Goal: Information Seeking & Learning: Learn about a topic

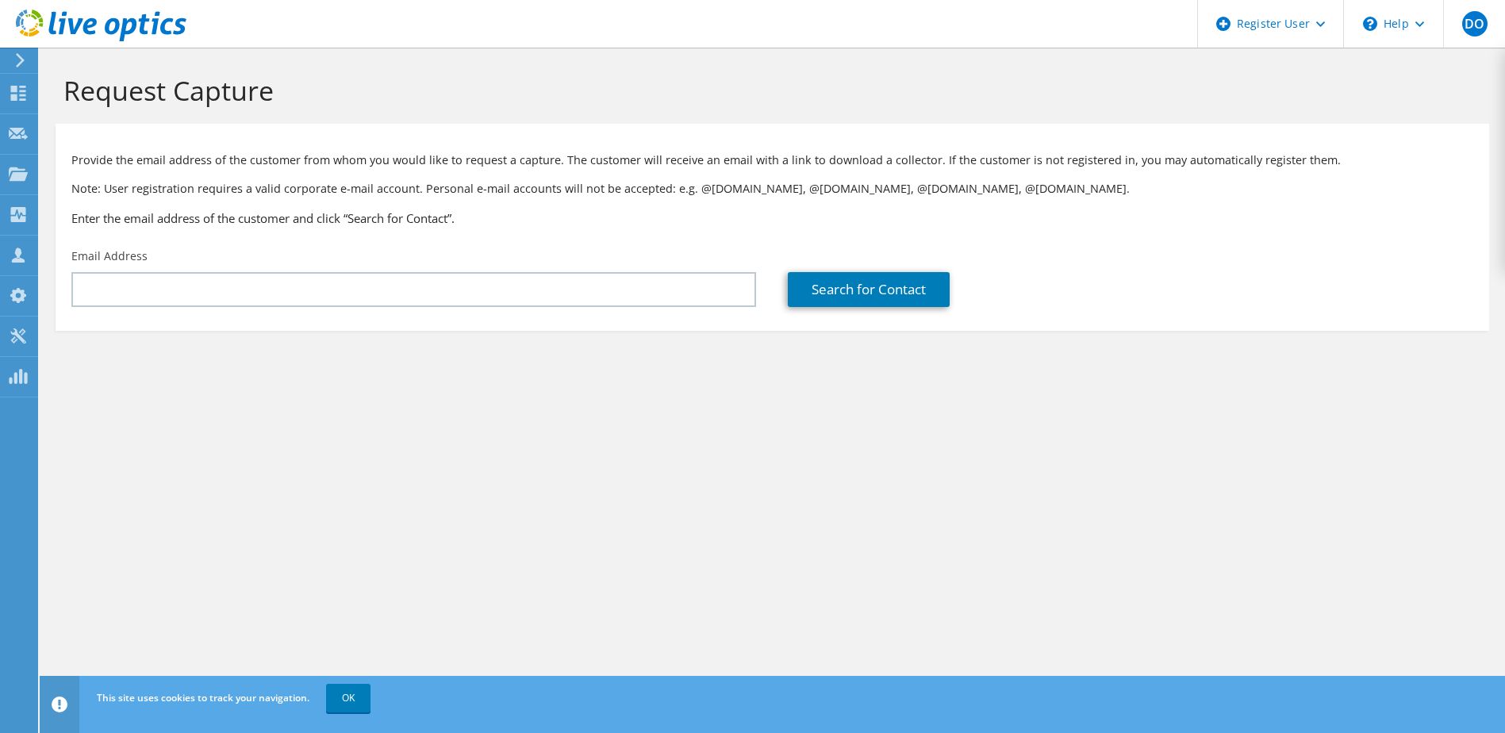
click at [23, 59] on icon at bounding box center [20, 60] width 12 height 14
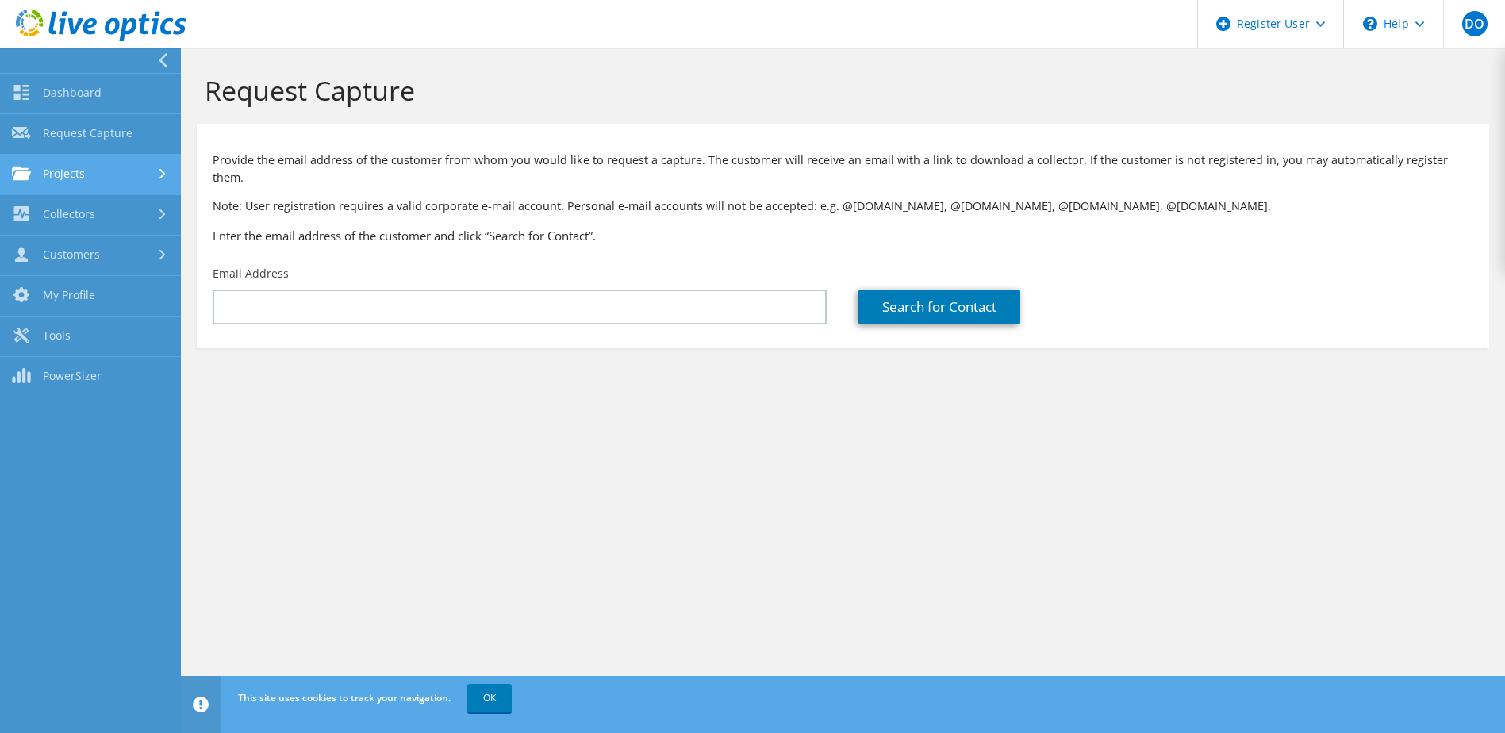
click at [112, 183] on link "Projects" at bounding box center [90, 175] width 181 height 40
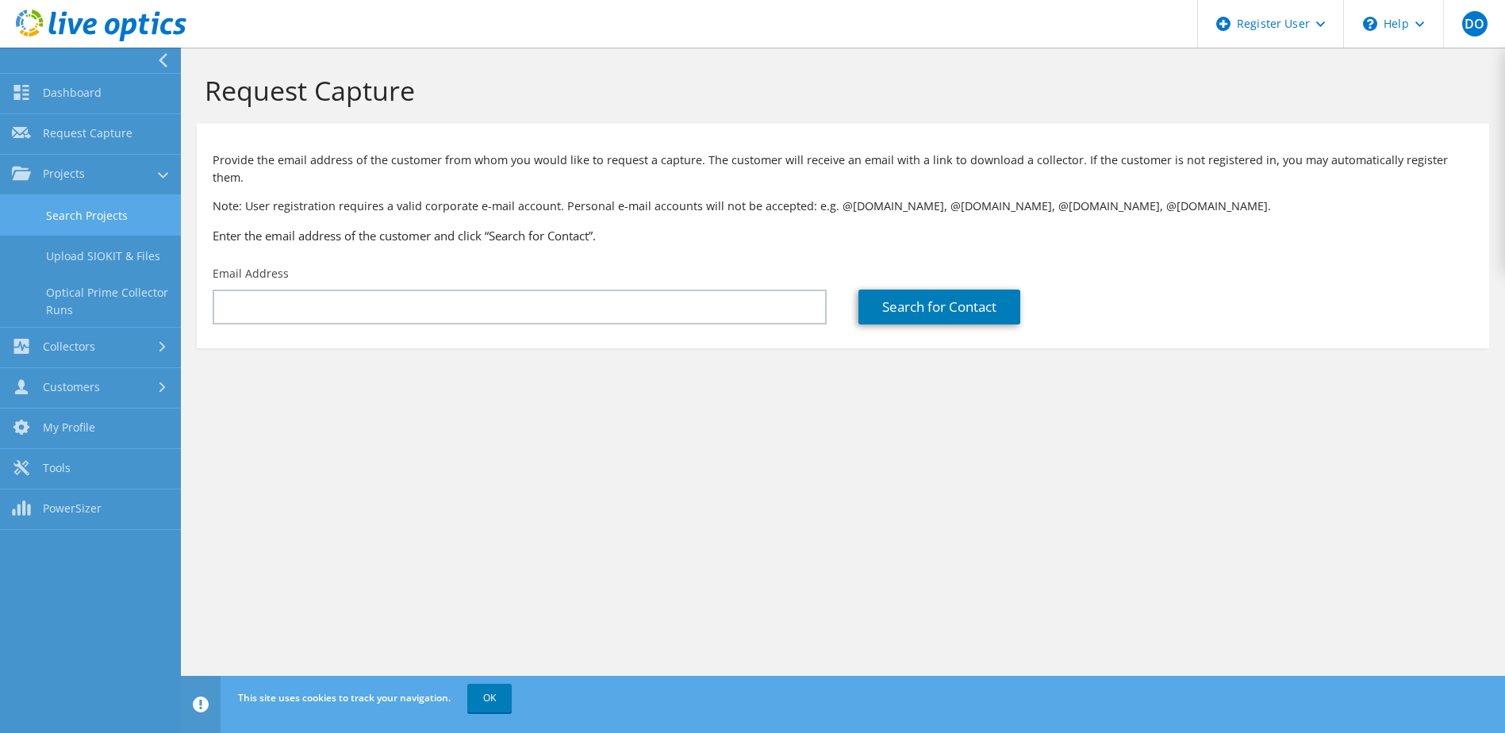
click at [112, 220] on link "Search Projects" at bounding box center [90, 215] width 181 height 40
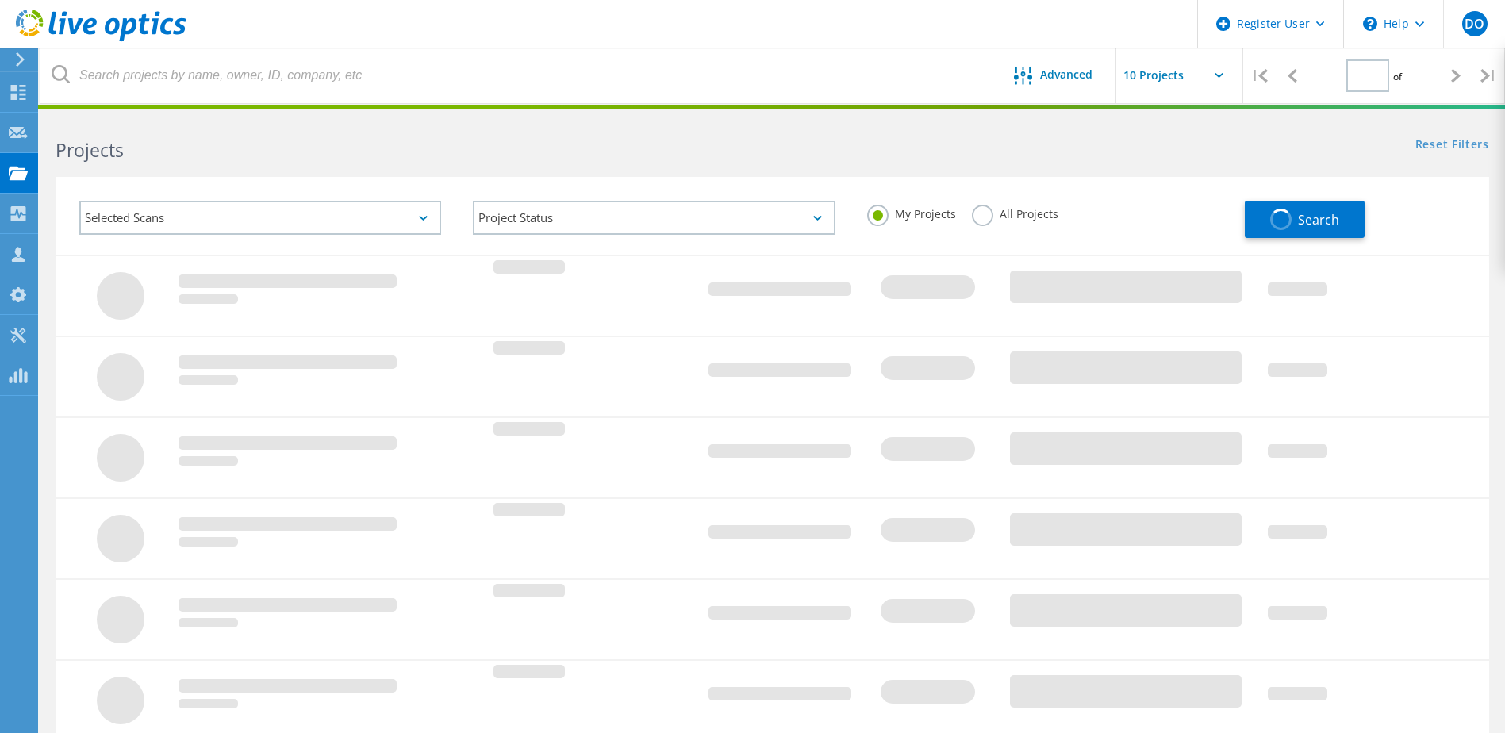
type input "1"
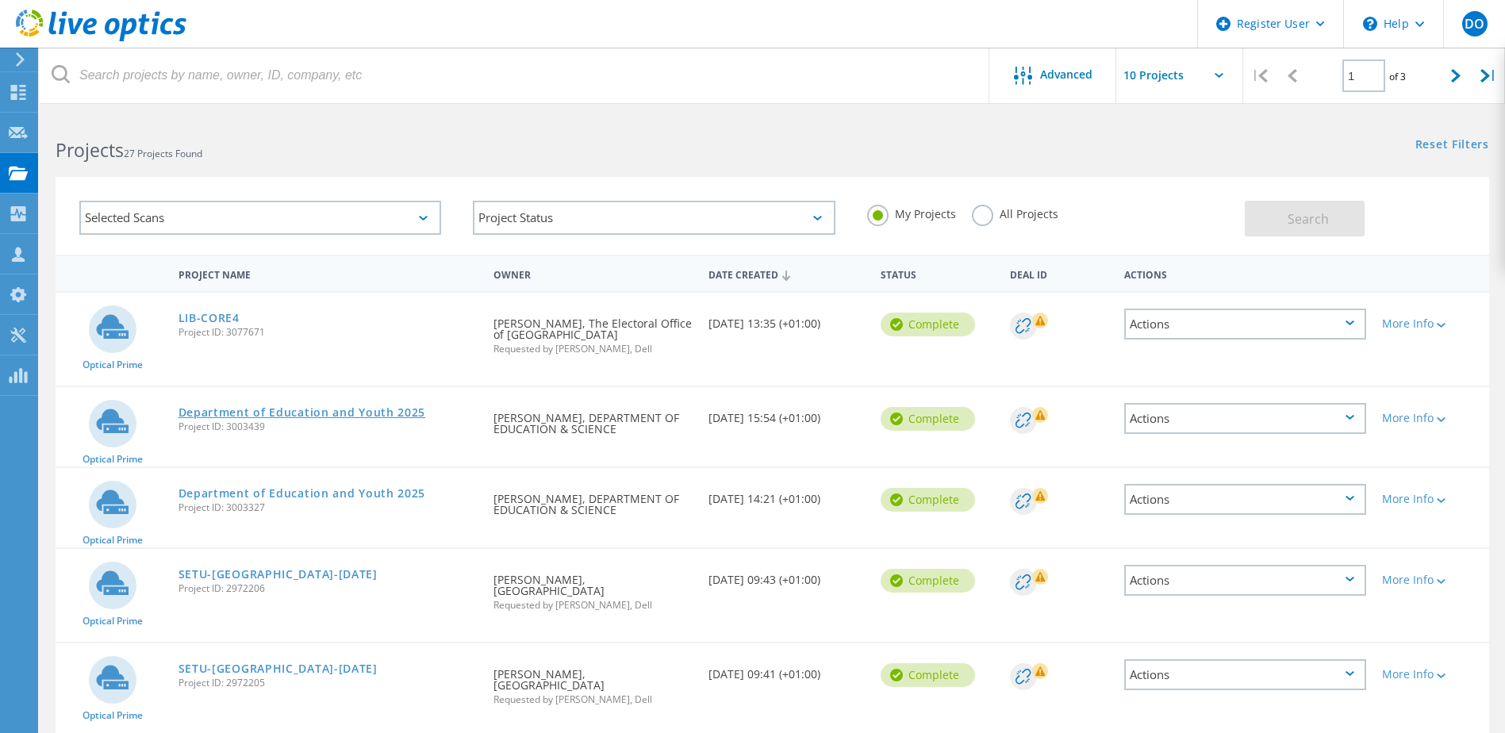
click at [315, 412] on link "Department of Education and Youth 2025" at bounding box center [301, 412] width 247 height 11
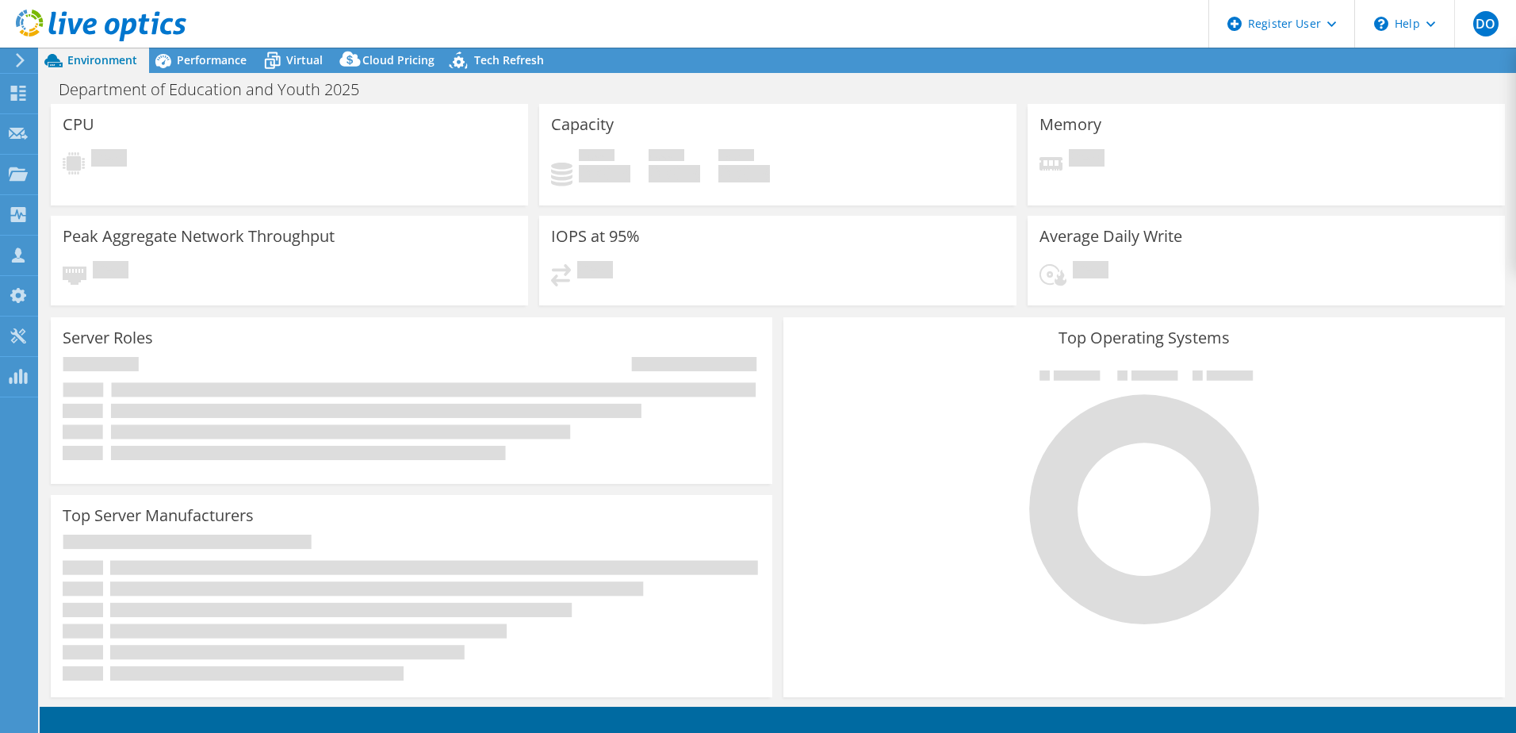
select select "USD"
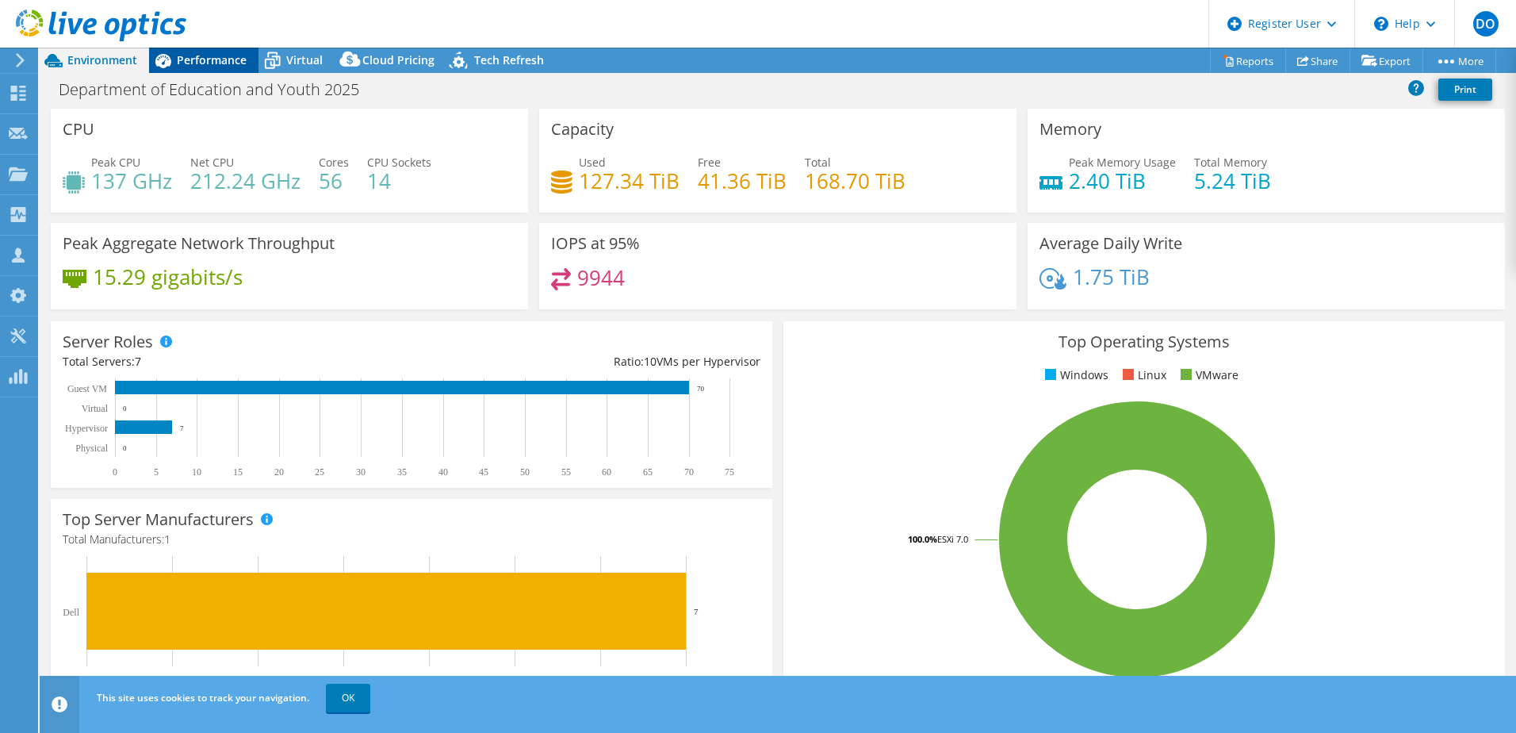
click at [206, 54] on span "Performance" at bounding box center [212, 59] width 70 height 15
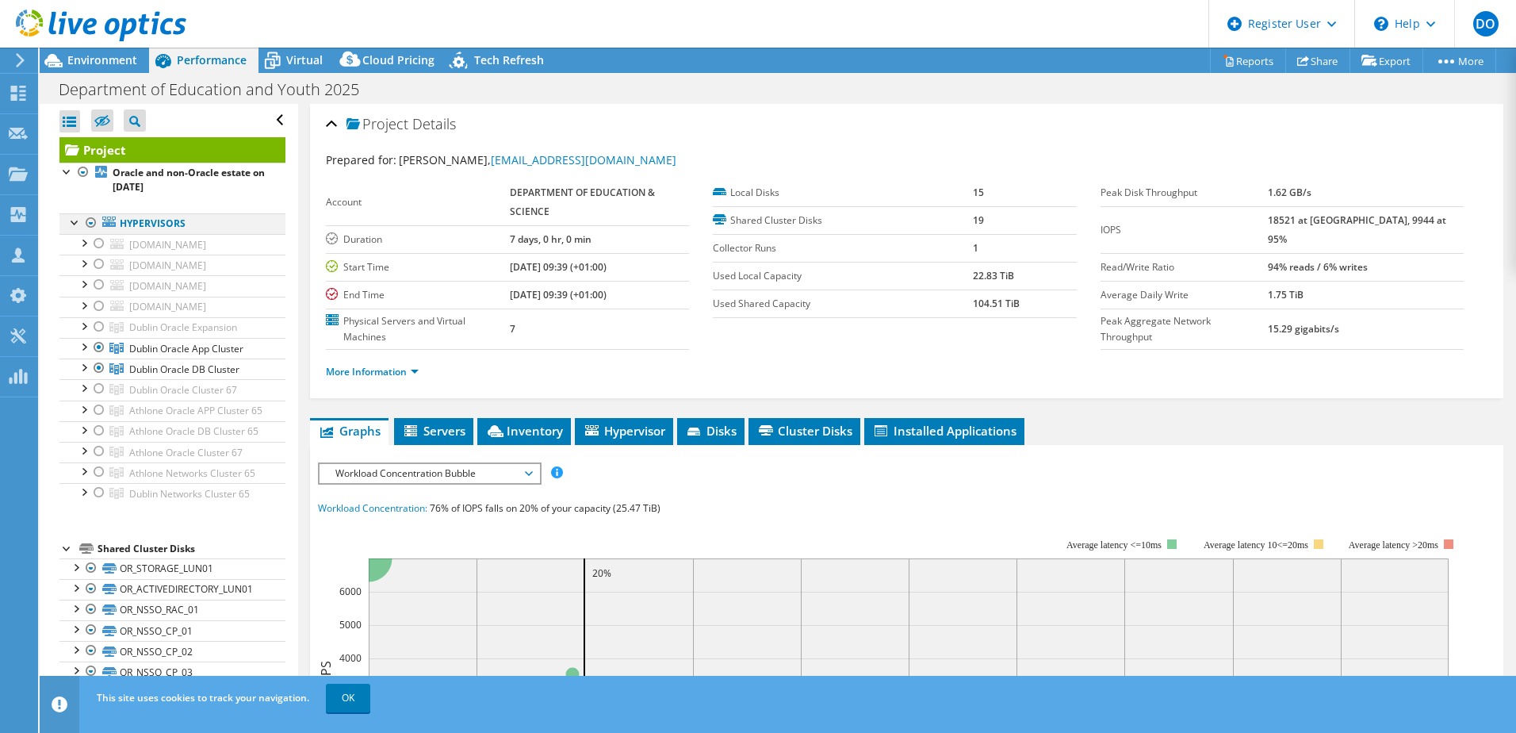
click at [76, 224] on div at bounding box center [75, 221] width 16 height 16
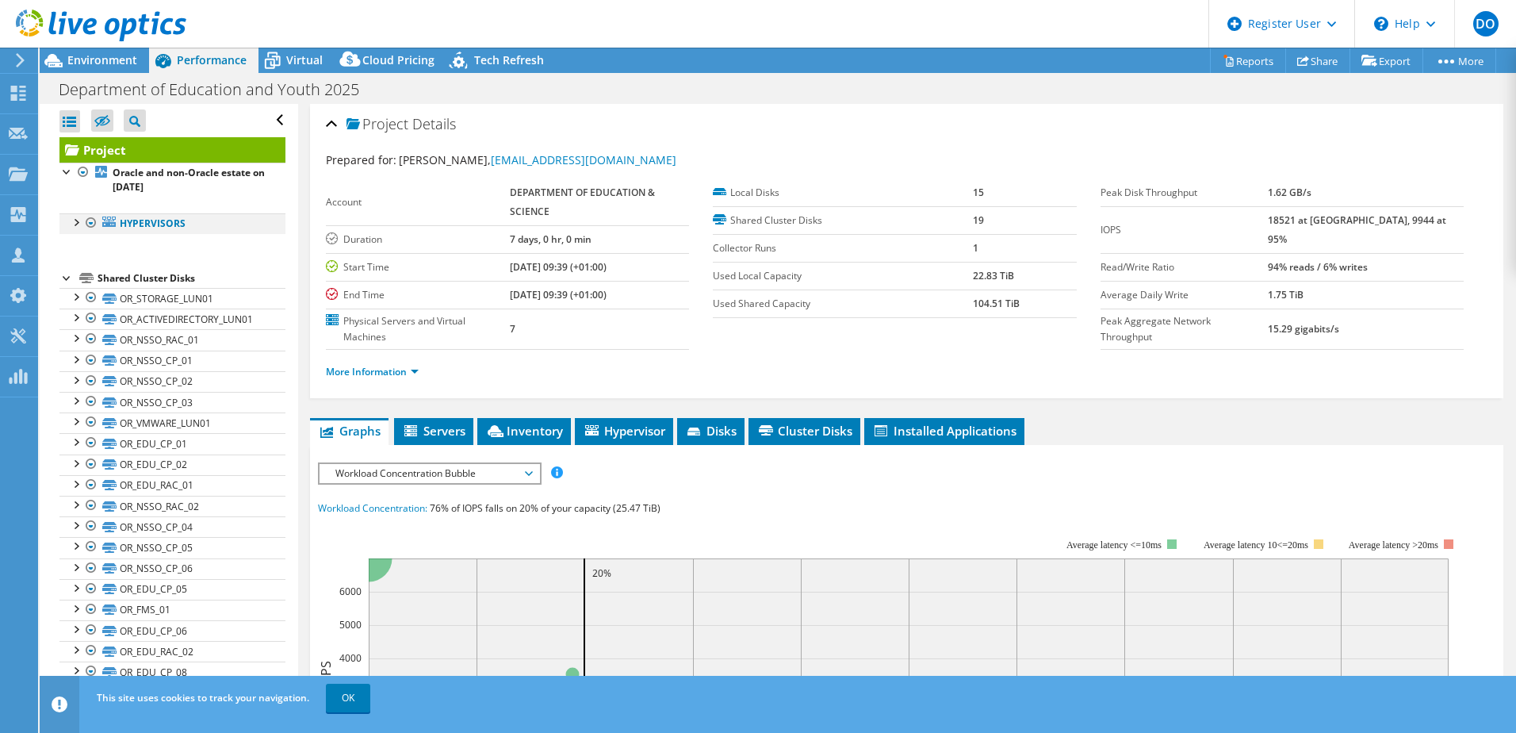
click at [82, 220] on div at bounding box center [75, 221] width 16 height 16
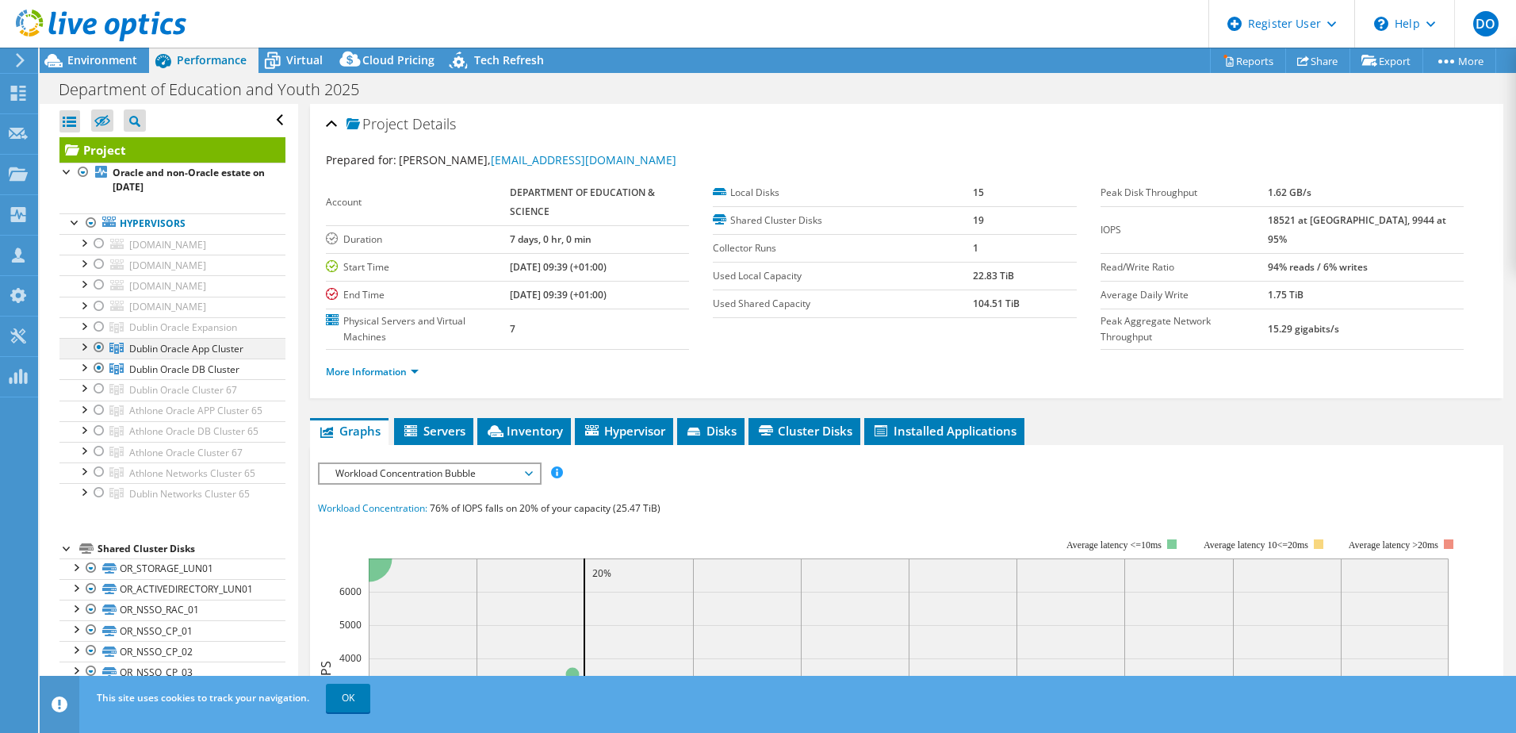
click at [89, 346] on div at bounding box center [83, 346] width 16 height 16
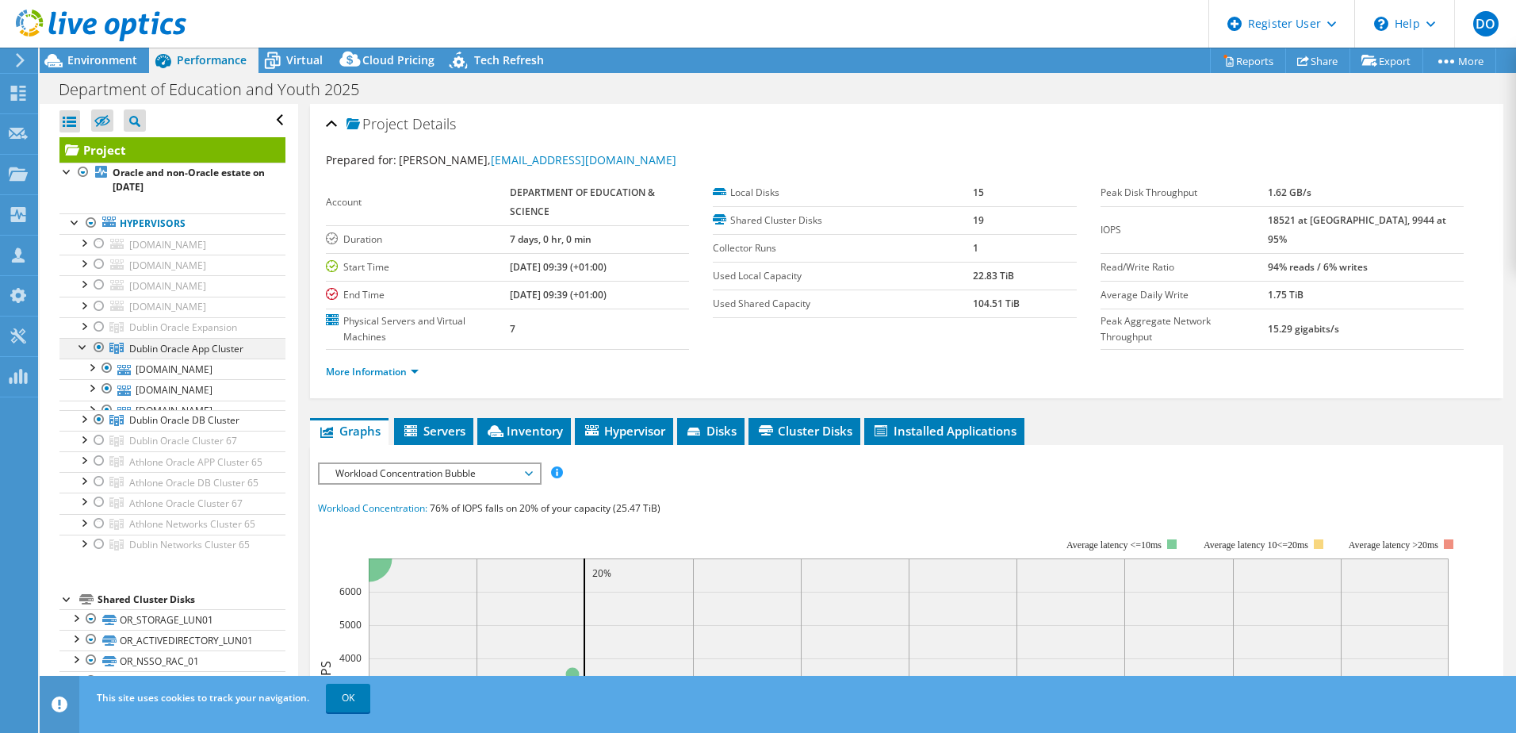
click at [89, 346] on div at bounding box center [83, 346] width 16 height 16
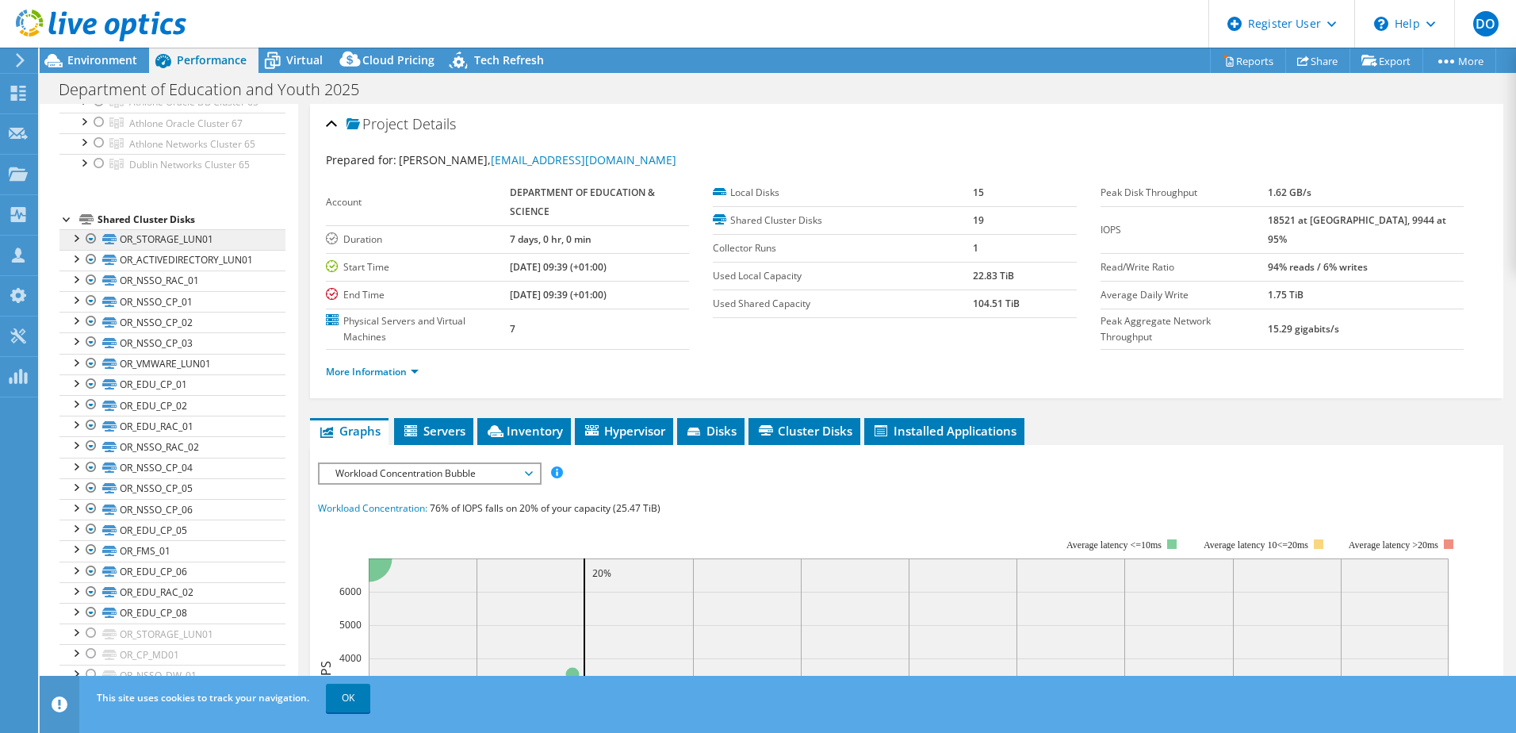
scroll to position [12, 0]
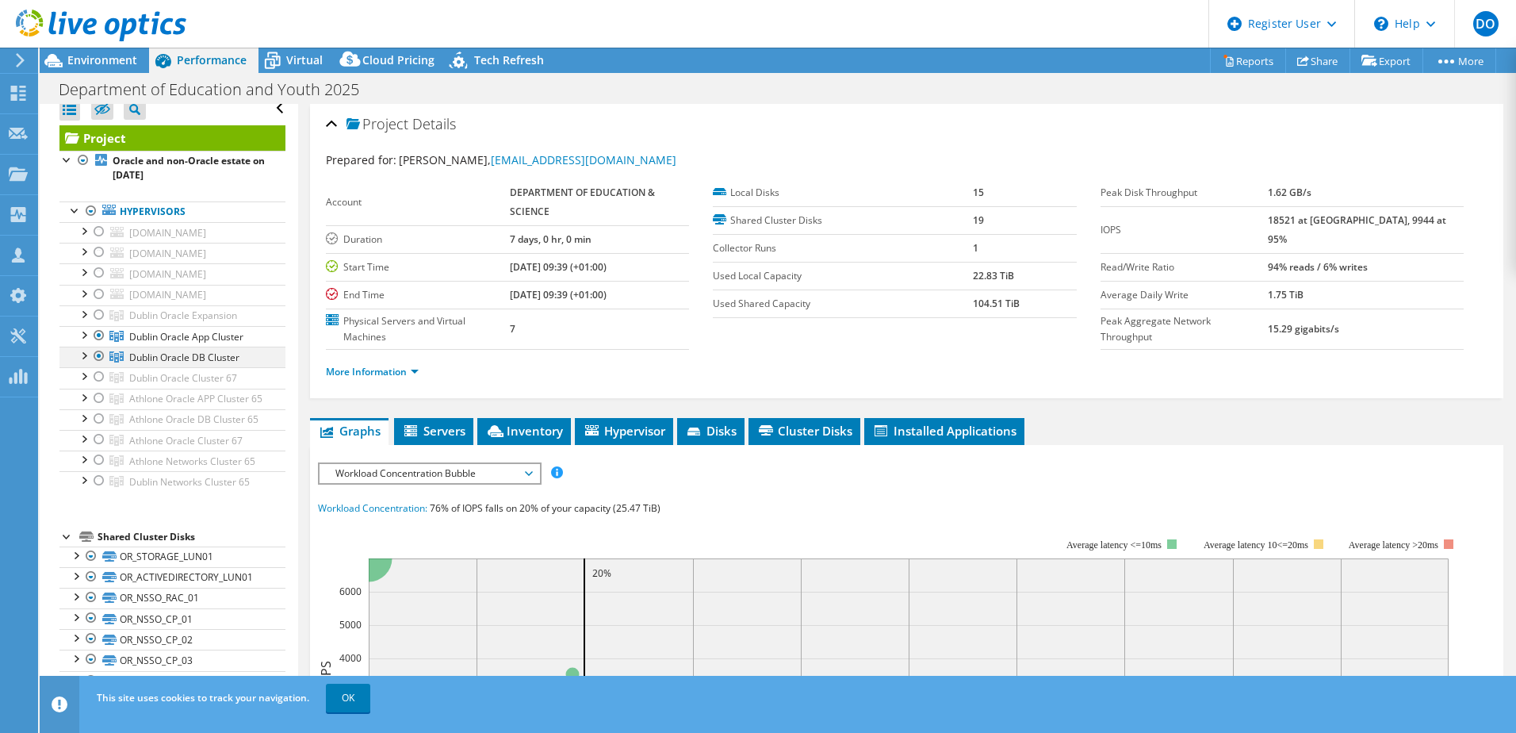
click at [87, 359] on div at bounding box center [83, 355] width 16 height 16
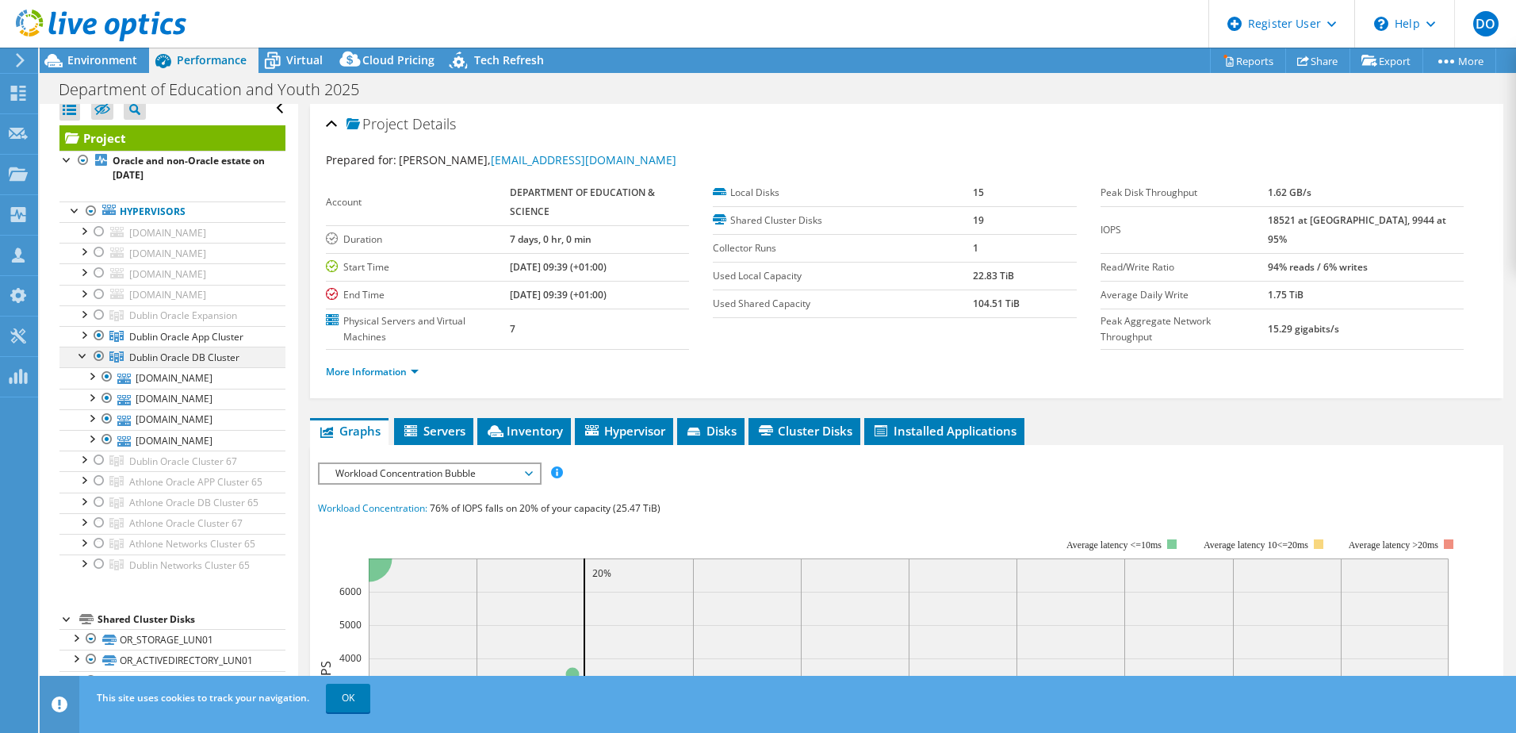
click at [87, 359] on div at bounding box center [83, 355] width 16 height 16
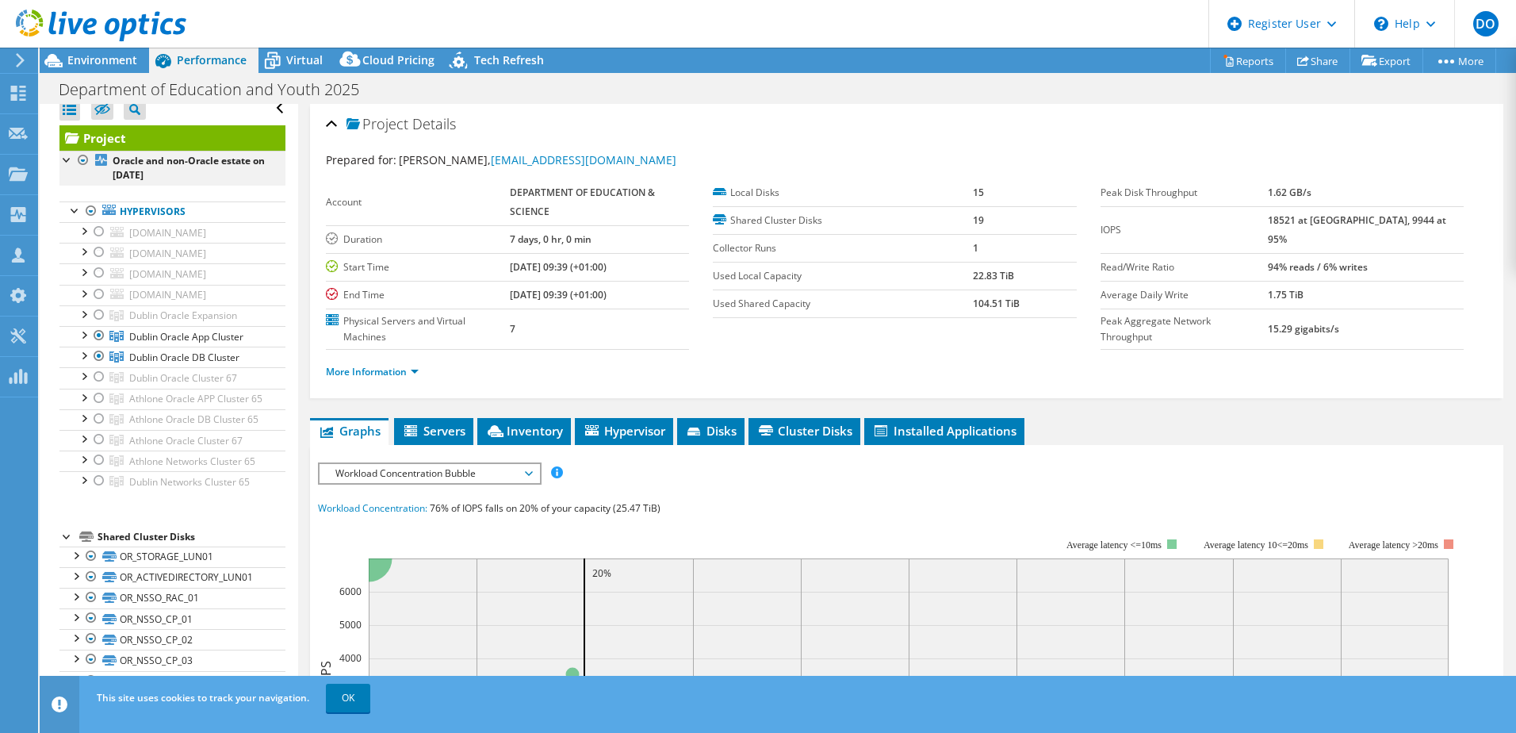
click at [84, 159] on div at bounding box center [83, 160] width 16 height 19
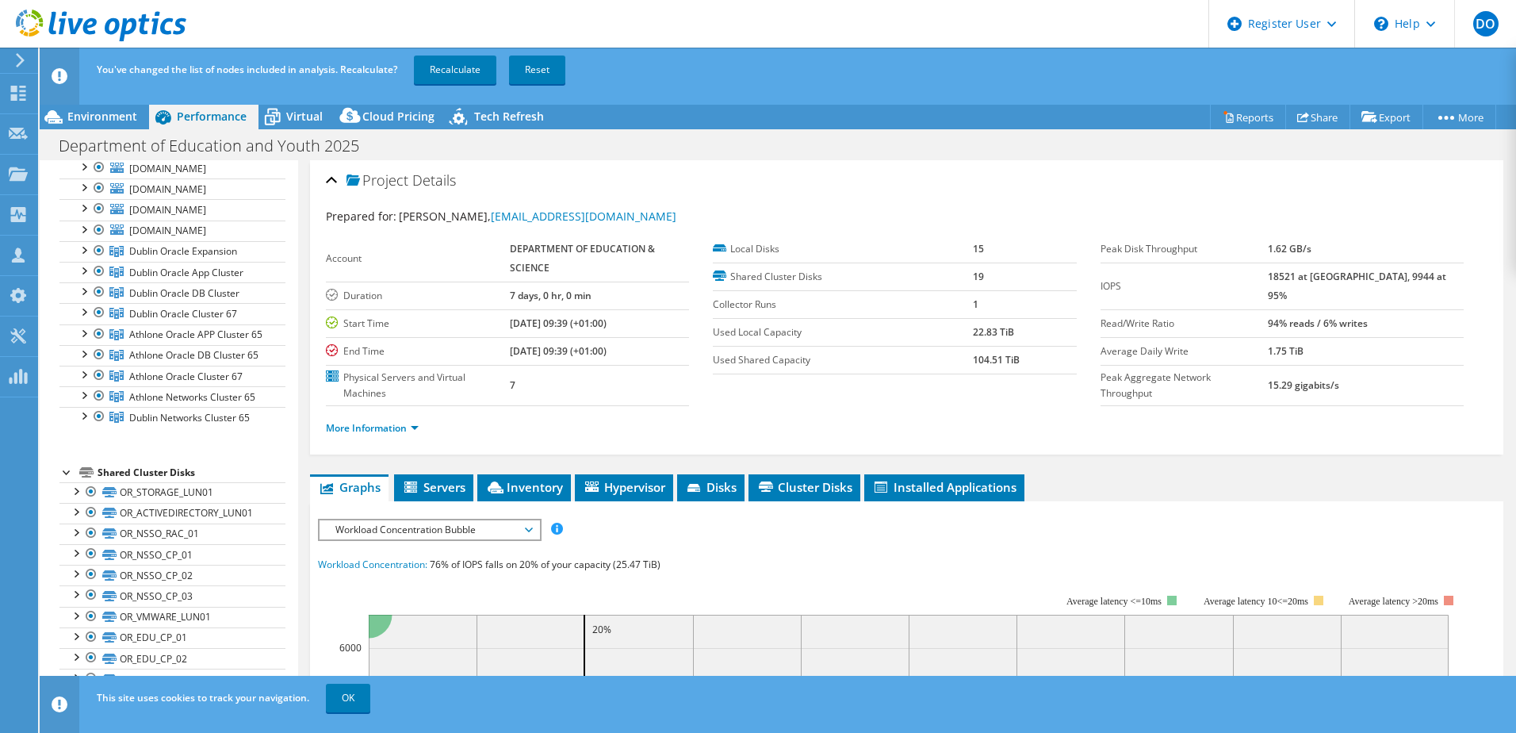
scroll to position [91, 0]
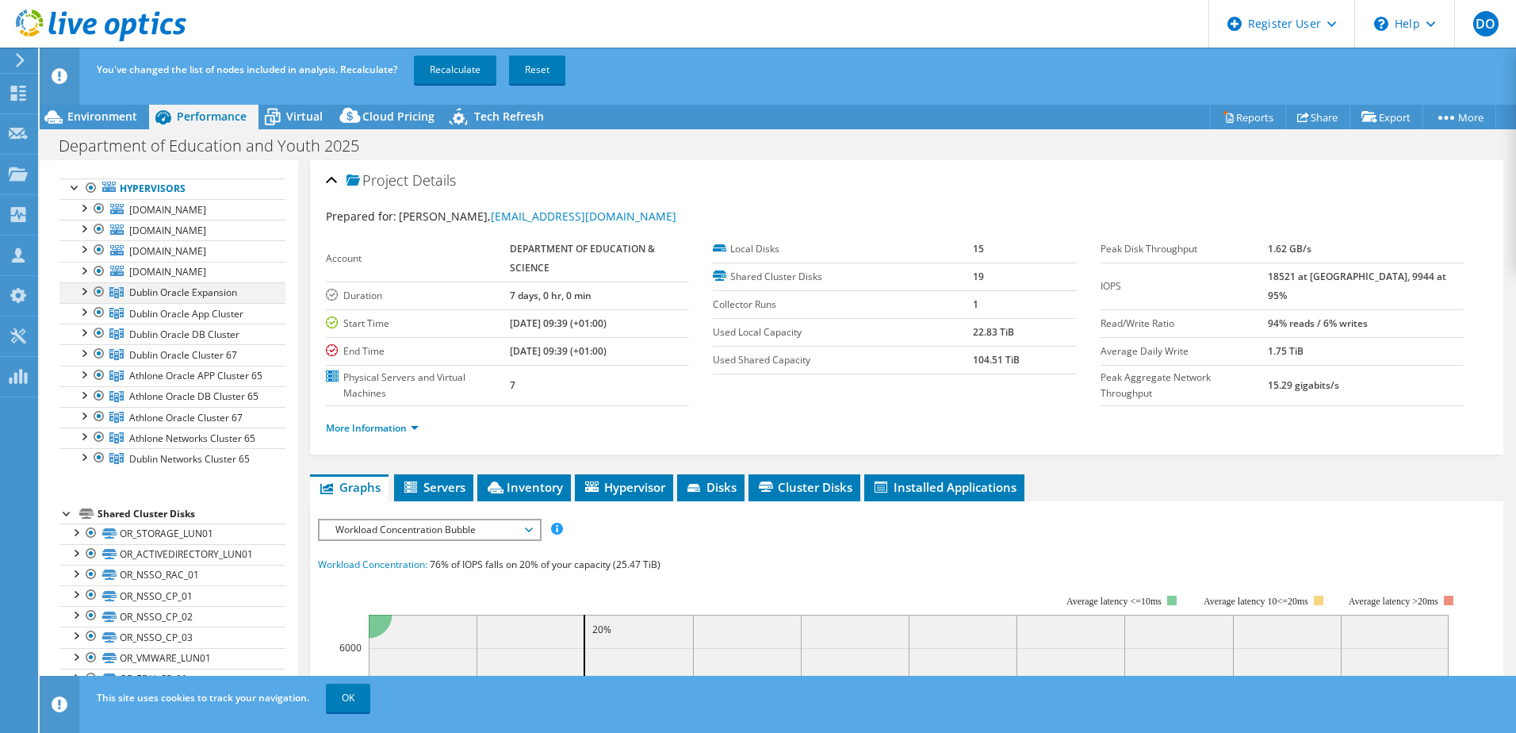
click at [89, 296] on div at bounding box center [83, 290] width 16 height 16
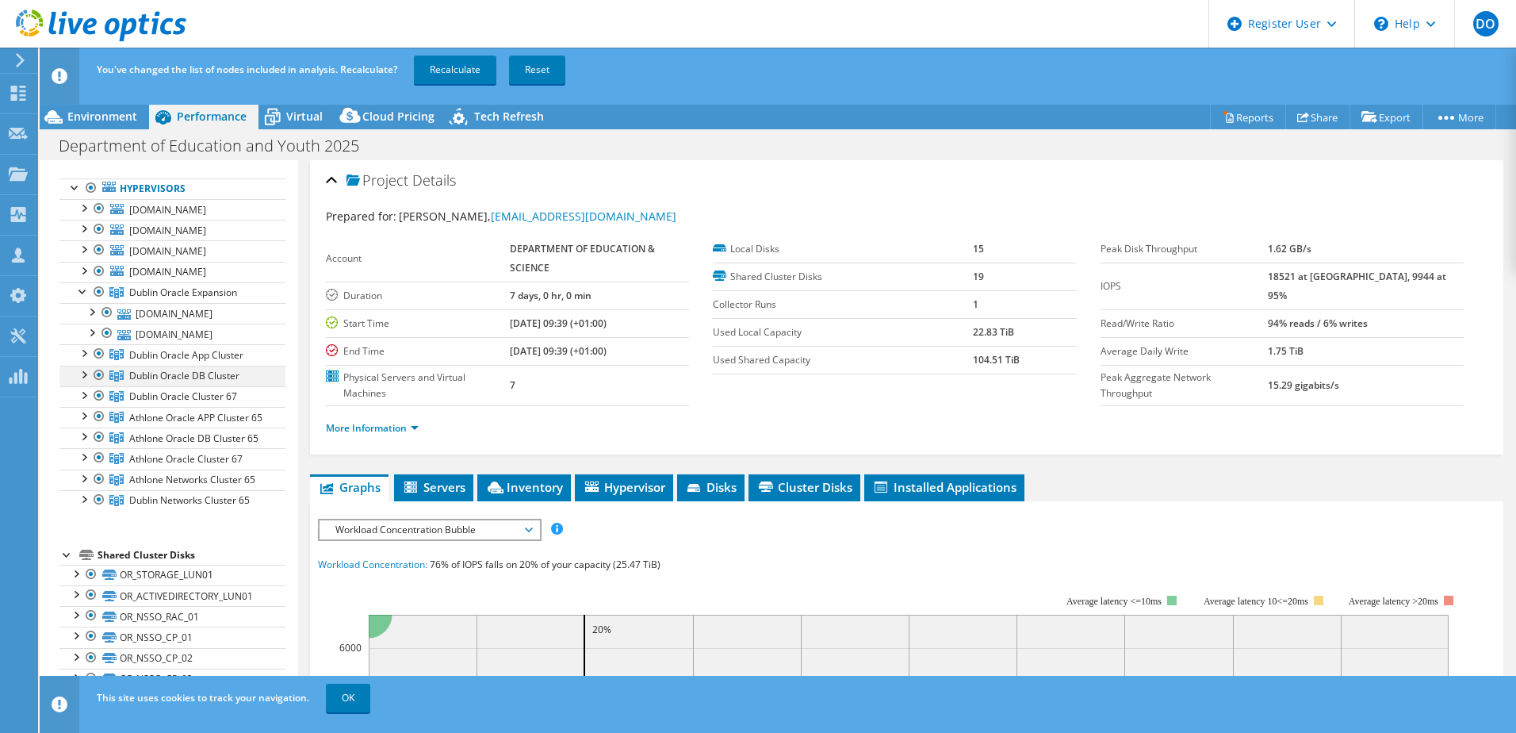
click at [82, 376] on div at bounding box center [83, 374] width 16 height 16
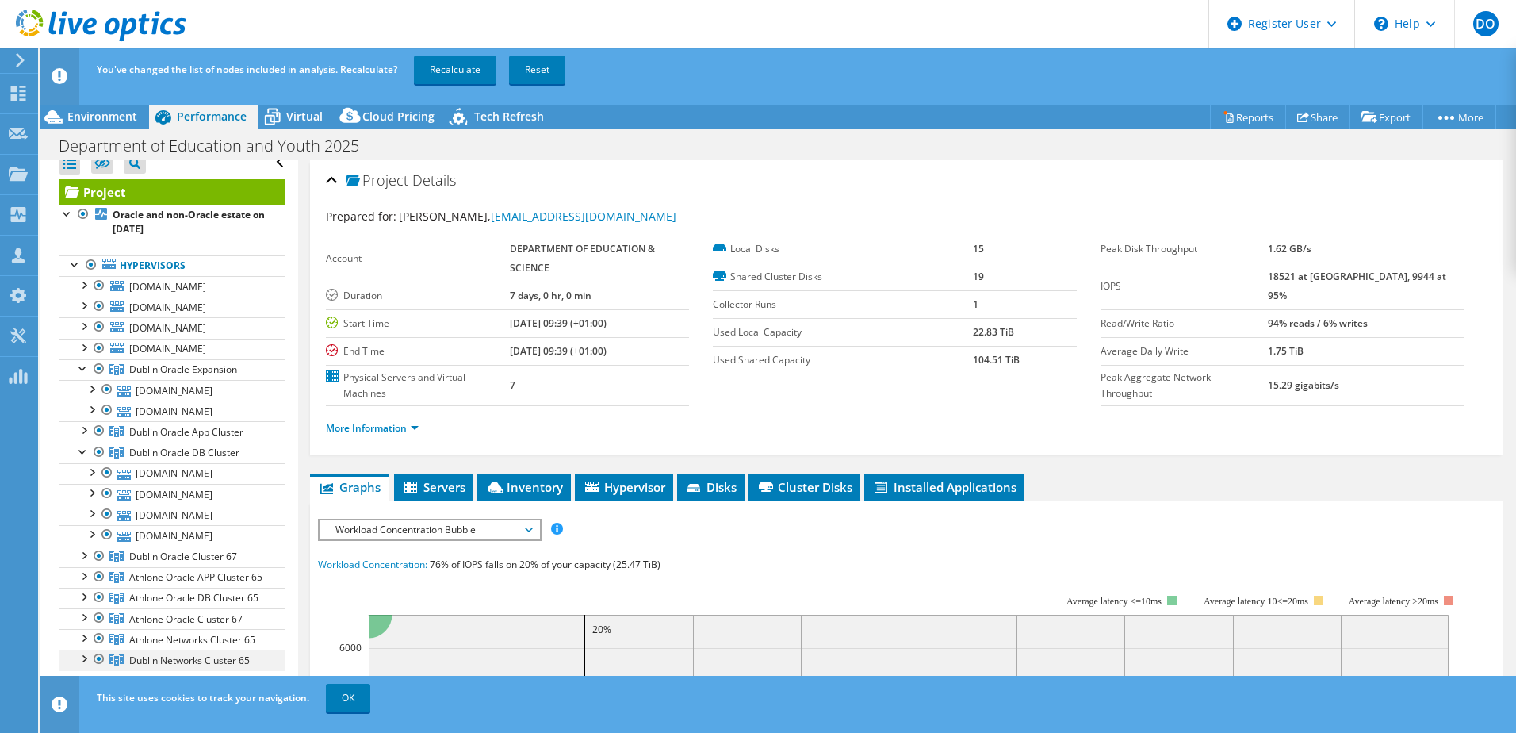
scroll to position [0, 0]
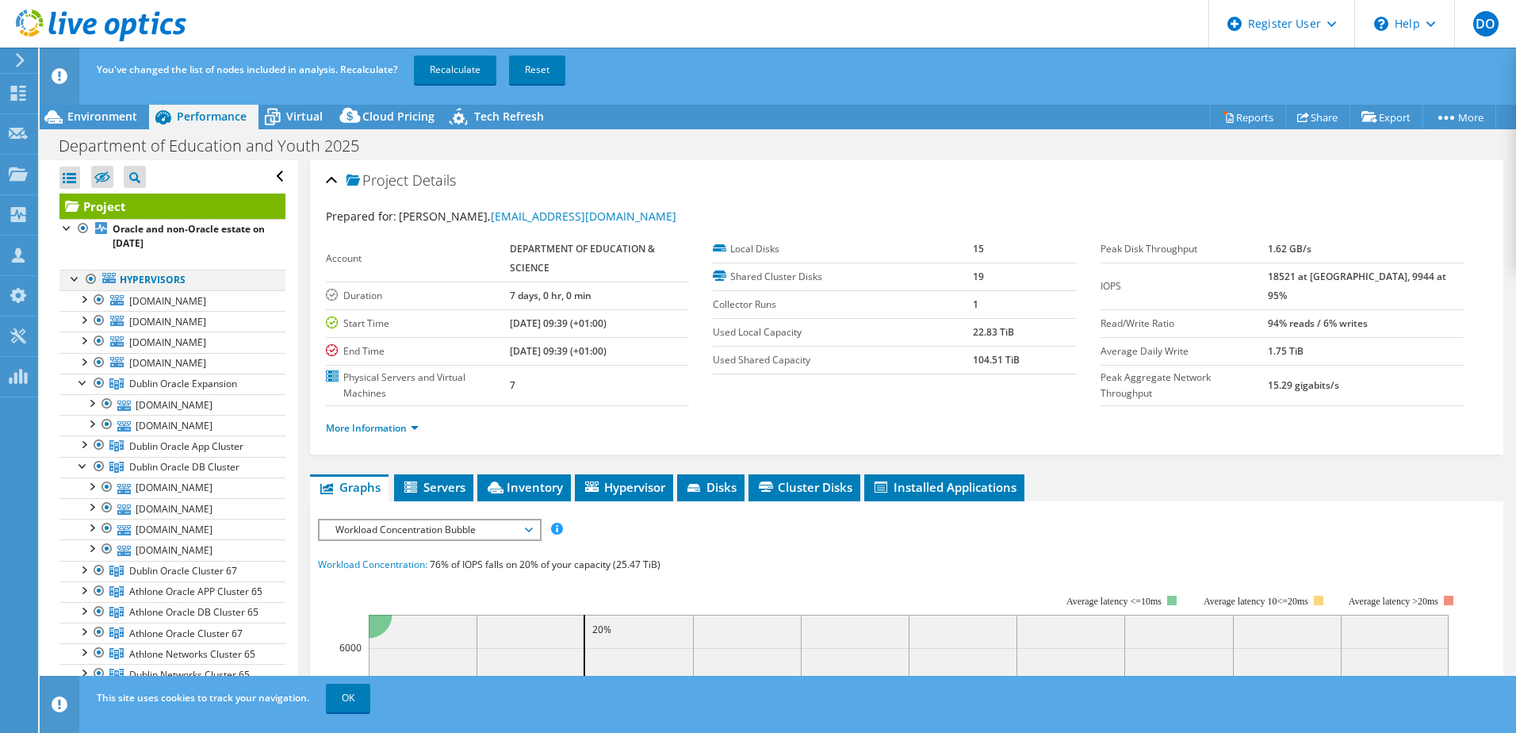
click at [78, 282] on div at bounding box center [75, 278] width 16 height 16
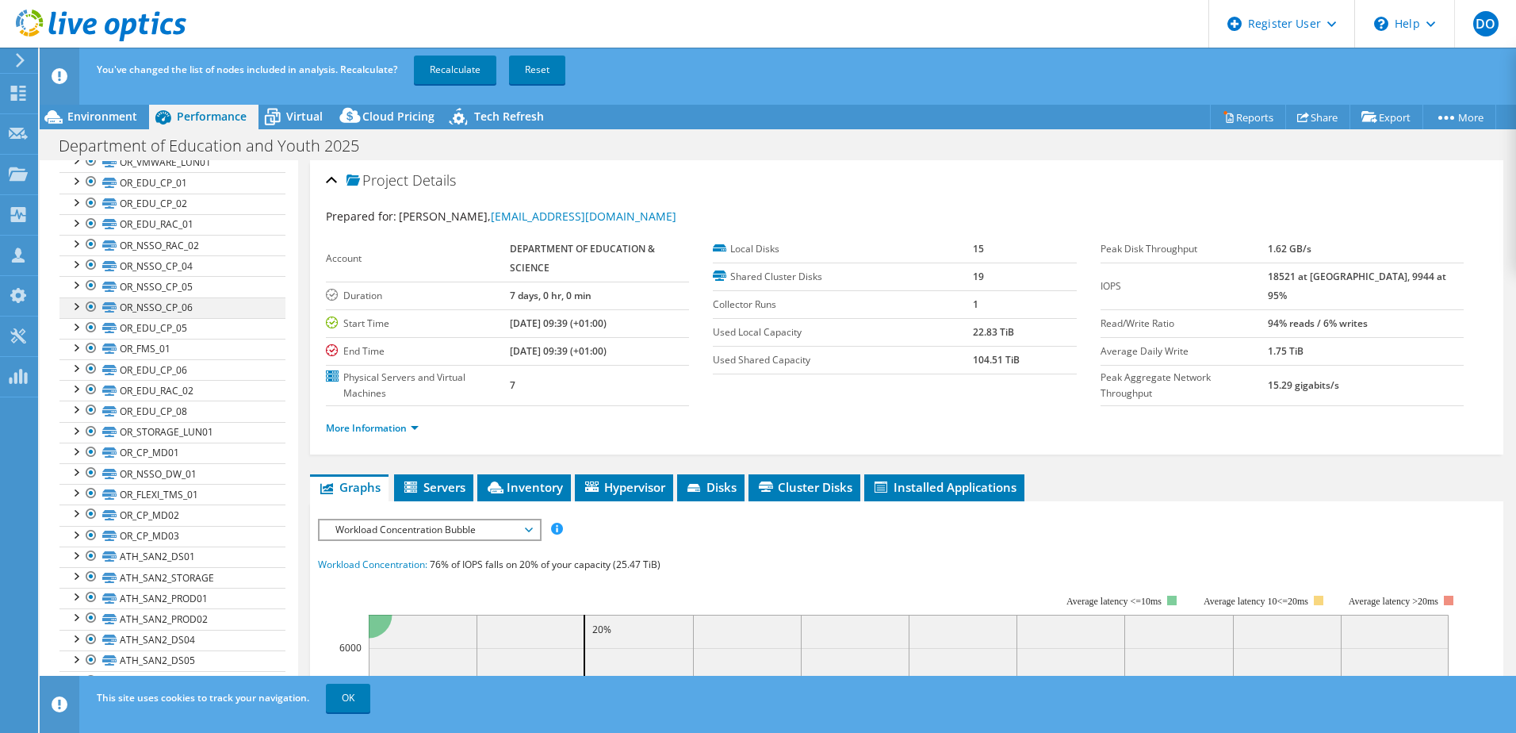
scroll to position [476, 0]
